Goal: Communication & Community: Answer question/provide support

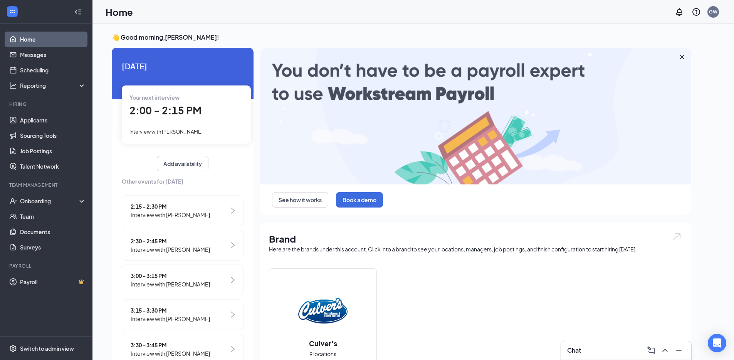
click at [608, 349] on div "Chat" at bounding box center [626, 350] width 118 height 12
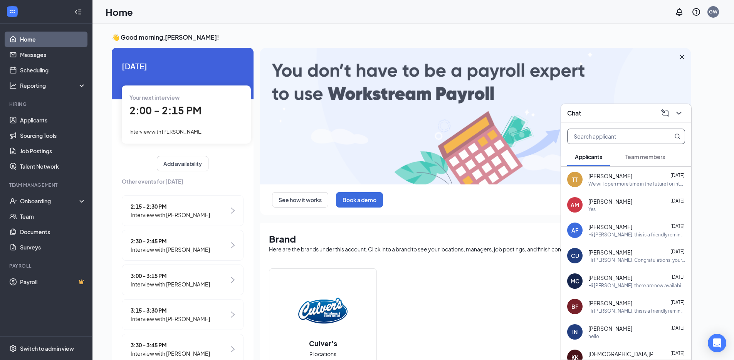
click at [596, 134] on input "text" at bounding box center [612, 136] width 91 height 15
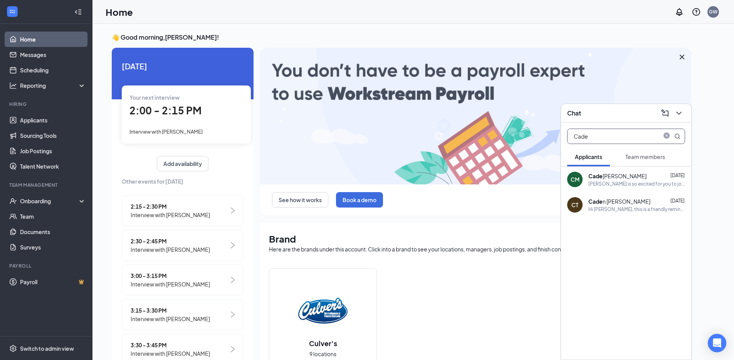
type input "Cade"
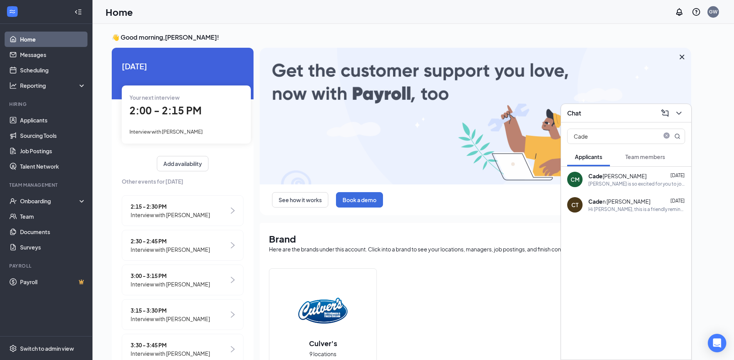
click at [644, 157] on span "Team members" at bounding box center [645, 156] width 40 height 7
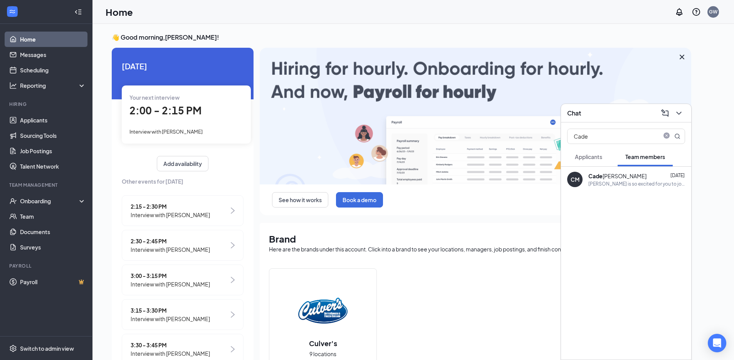
click at [615, 185] on div "[PERSON_NAME] is so excited for you to join our team! Do you know anyone else w…" at bounding box center [636, 184] width 97 height 7
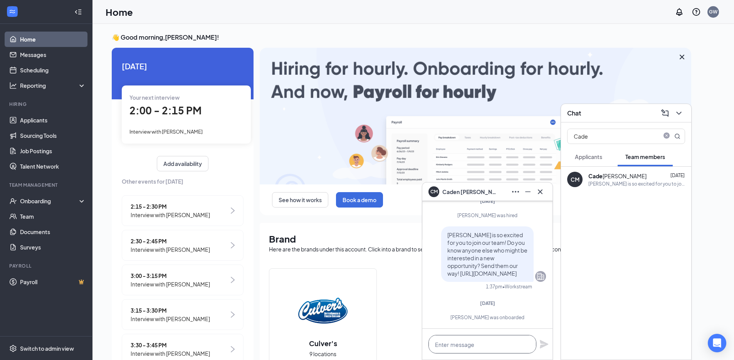
click at [469, 336] on textarea at bounding box center [482, 344] width 108 height 18
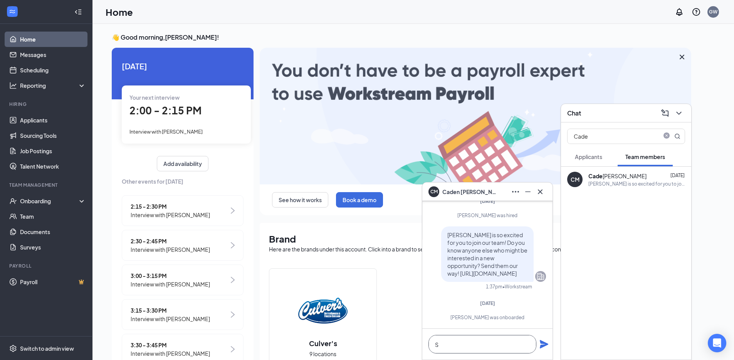
scroll to position [0, 0]
type textarea "Send the sizing info here"
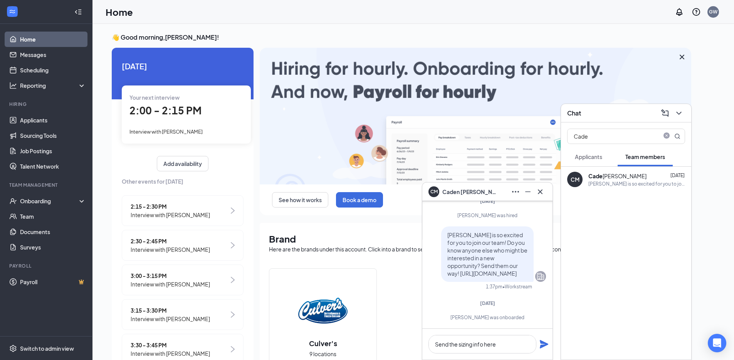
click at [546, 343] on icon "Plane" at bounding box center [543, 344] width 9 height 9
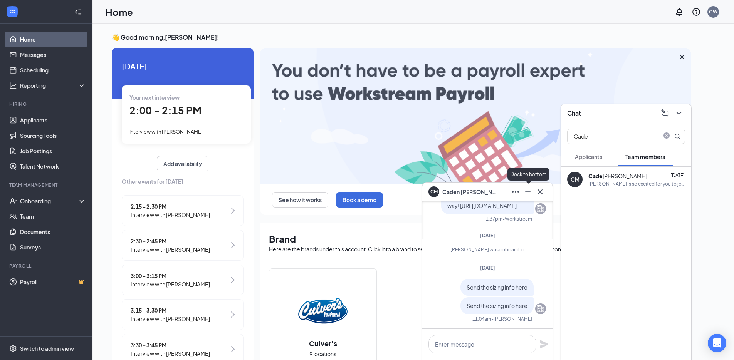
click at [529, 194] on icon "Minimize" at bounding box center [527, 191] width 9 height 9
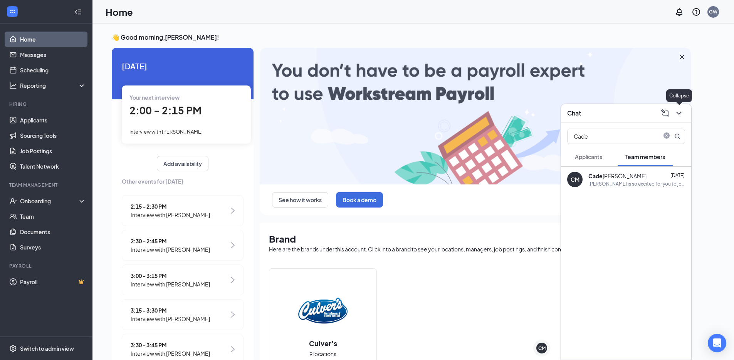
click at [678, 110] on icon "ChevronDown" at bounding box center [678, 113] width 9 height 9
